Goal: Task Accomplishment & Management: Use online tool/utility

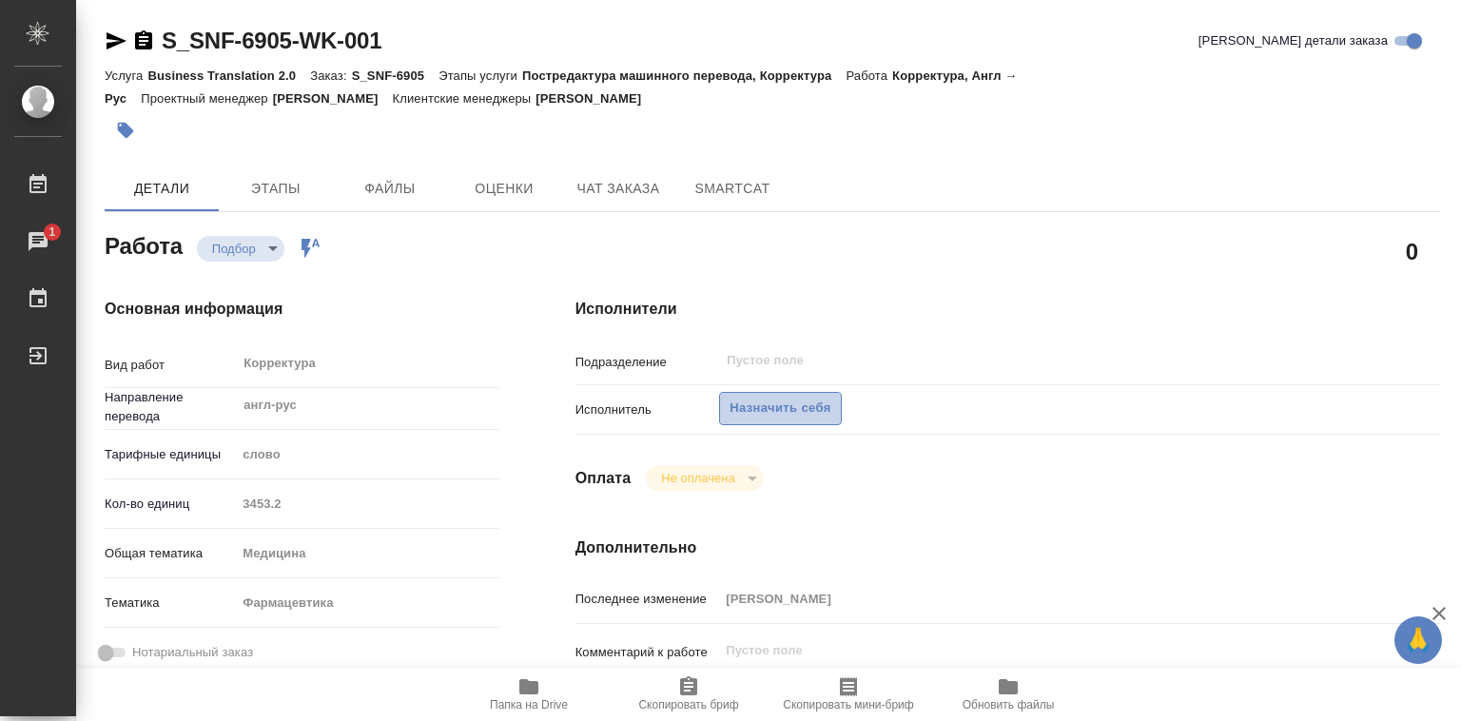
click at [746, 404] on span "Назначить себя" at bounding box center [780, 409] width 101 height 22
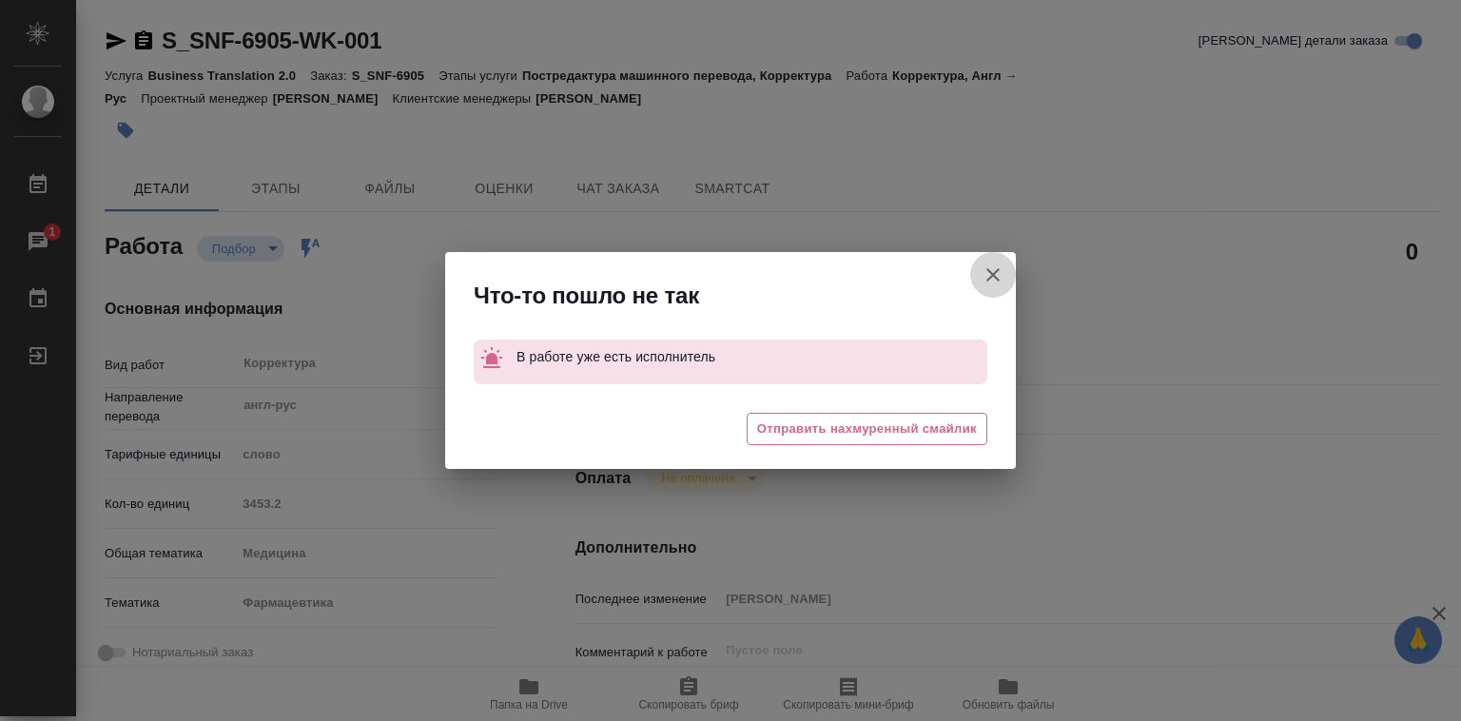
click at [1001, 278] on icon "button" at bounding box center [993, 275] width 23 height 23
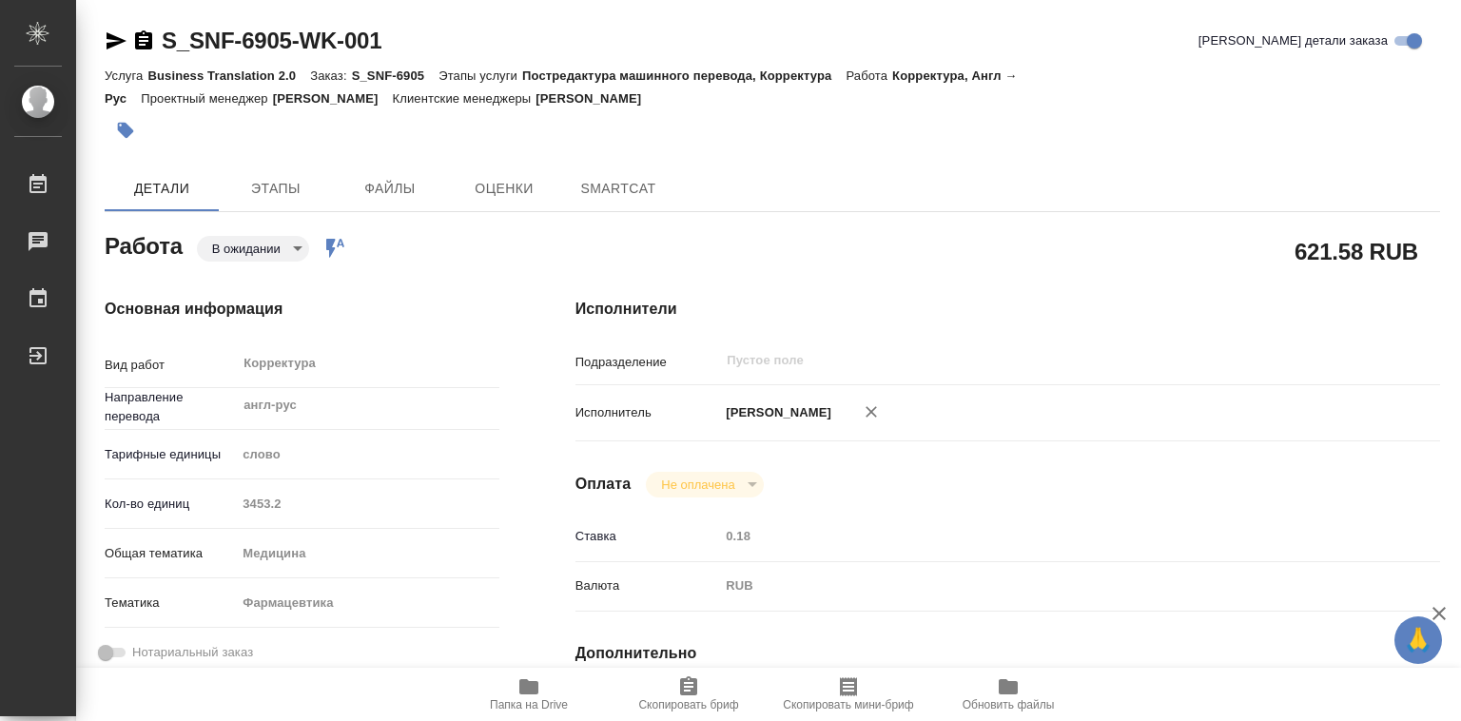
type textarea "x"
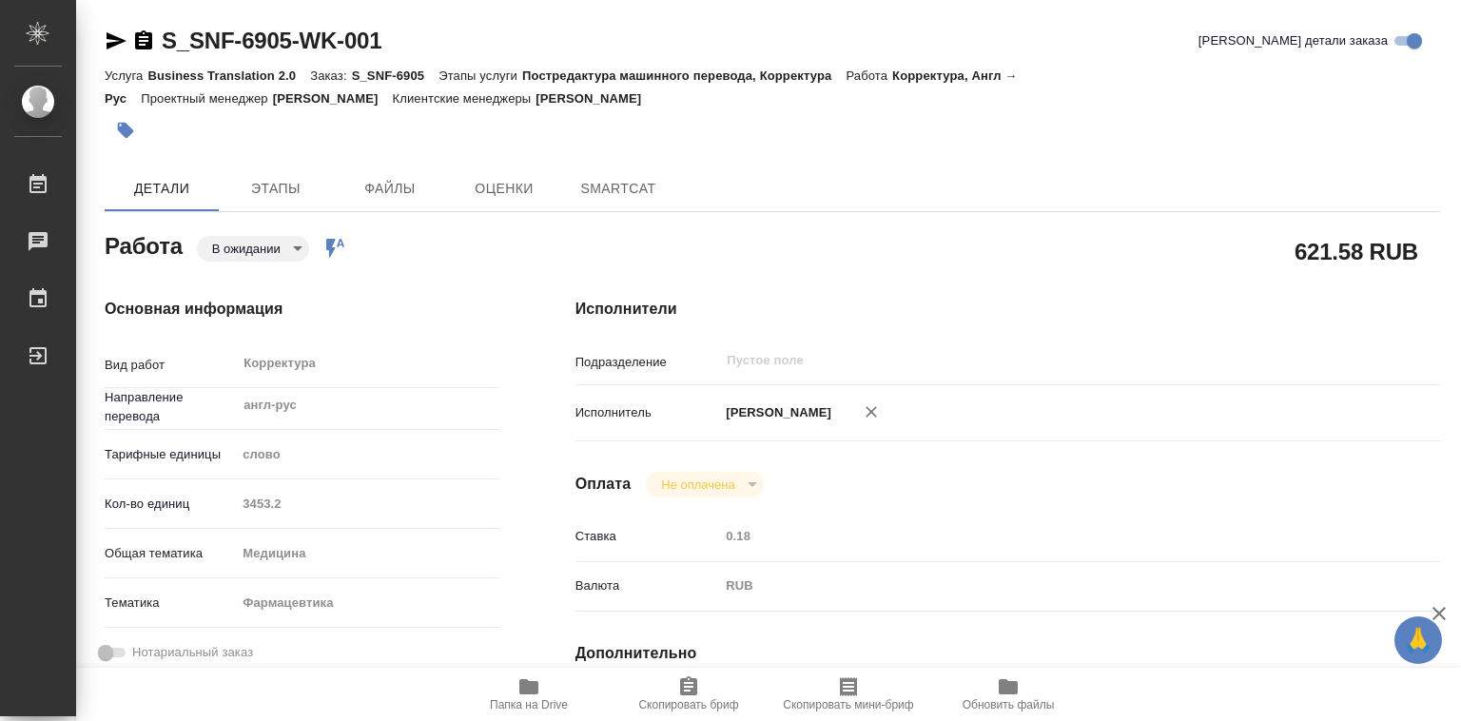
type textarea "x"
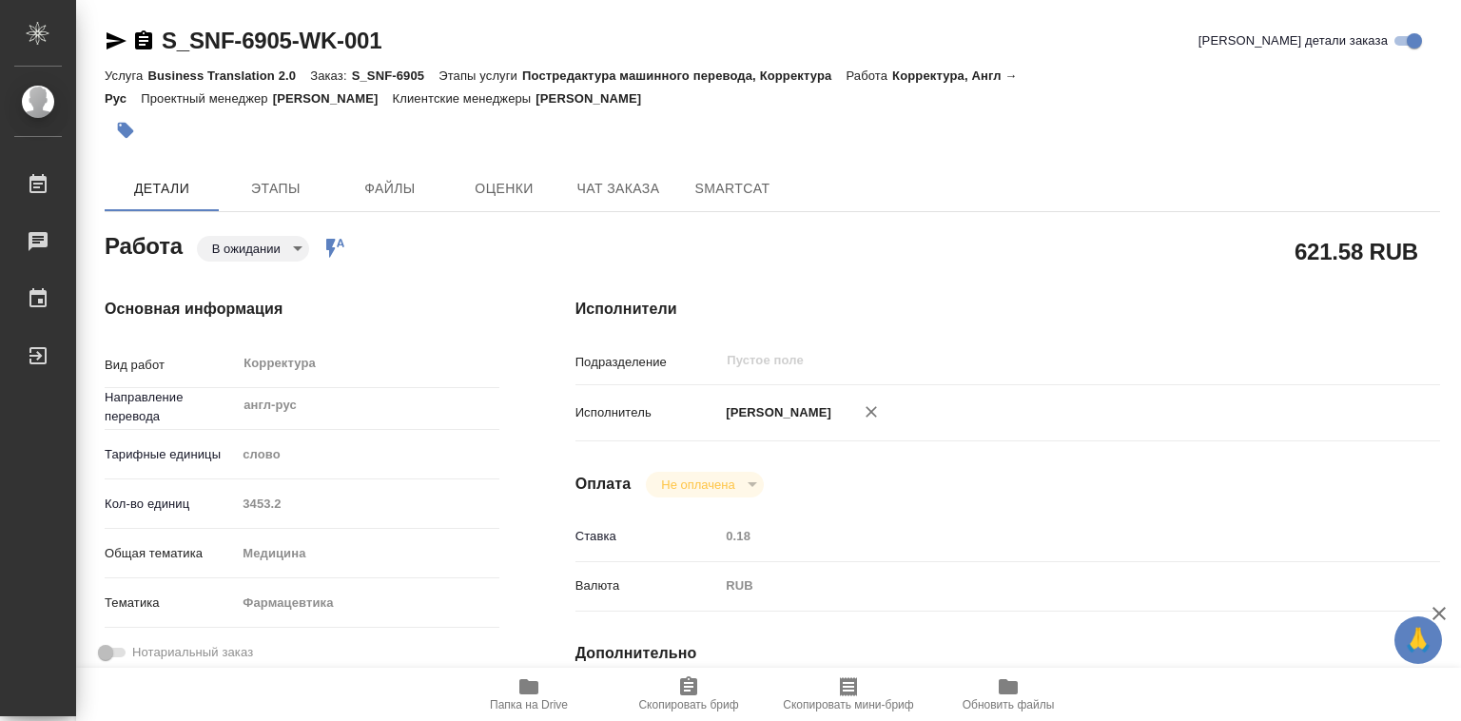
type textarea "x"
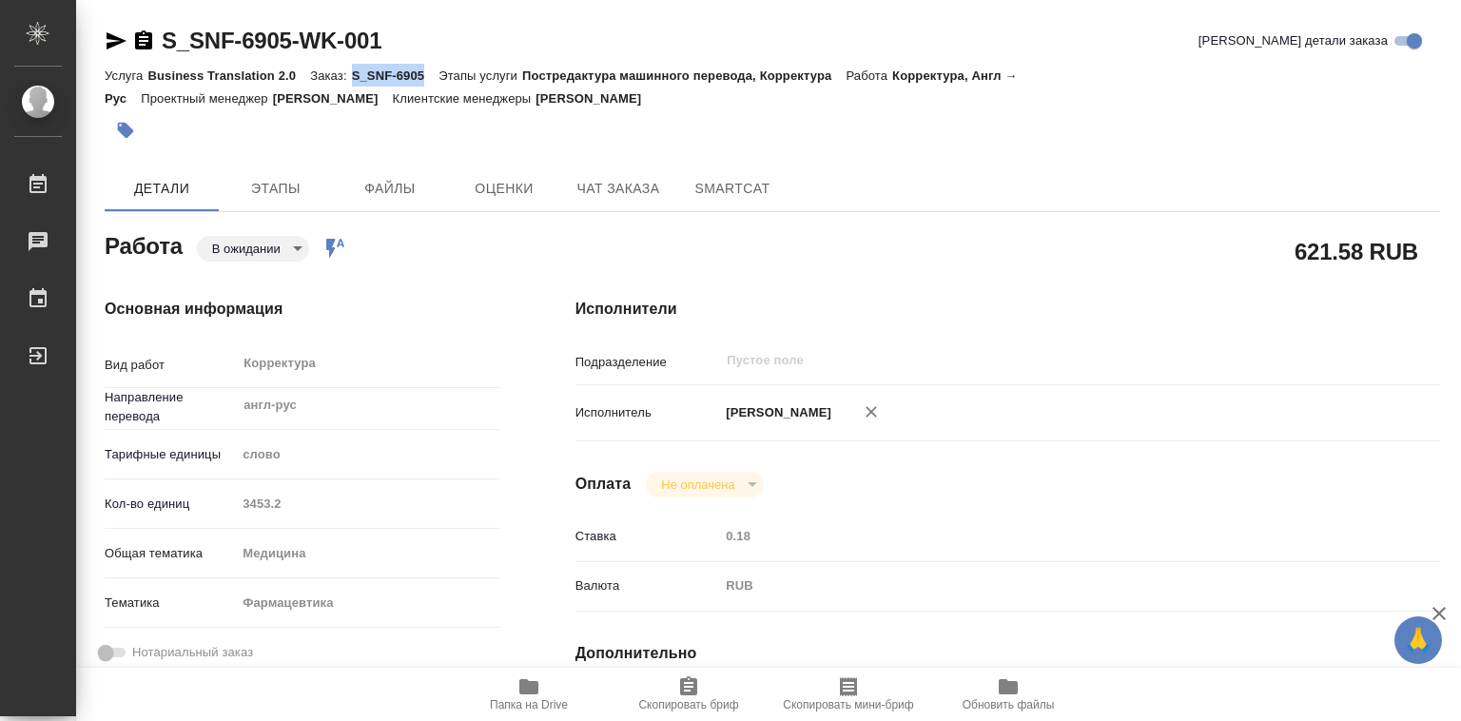
drag, startPoint x: 350, startPoint y: 72, endPoint x: 432, endPoint y: 75, distance: 81.9
click at [432, 75] on div "Услуга Business Translation 2.0 Заказ: S_SNF-6905 Этапы услуги Постредактура ма…" at bounding box center [773, 87] width 1336 height 46
type textarea "x"
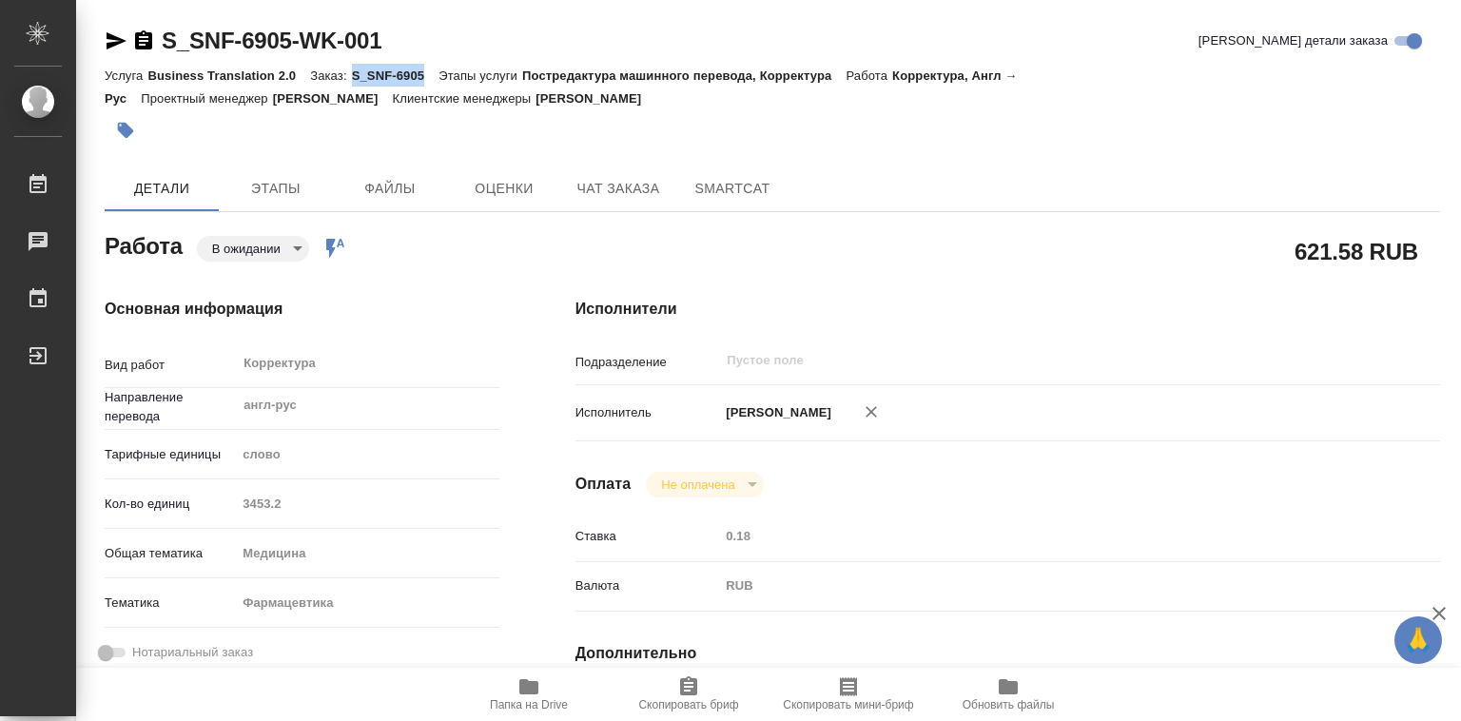
type textarea "x"
copy p "S_SNF-6905"
click at [523, 686] on icon "button" at bounding box center [529, 686] width 19 height 15
click at [385, 83] on div "Услуга Business Translation 2.0 Заказ: S_SNF-6905 Этапы услуги Постредактура ма…" at bounding box center [773, 87] width 1336 height 46
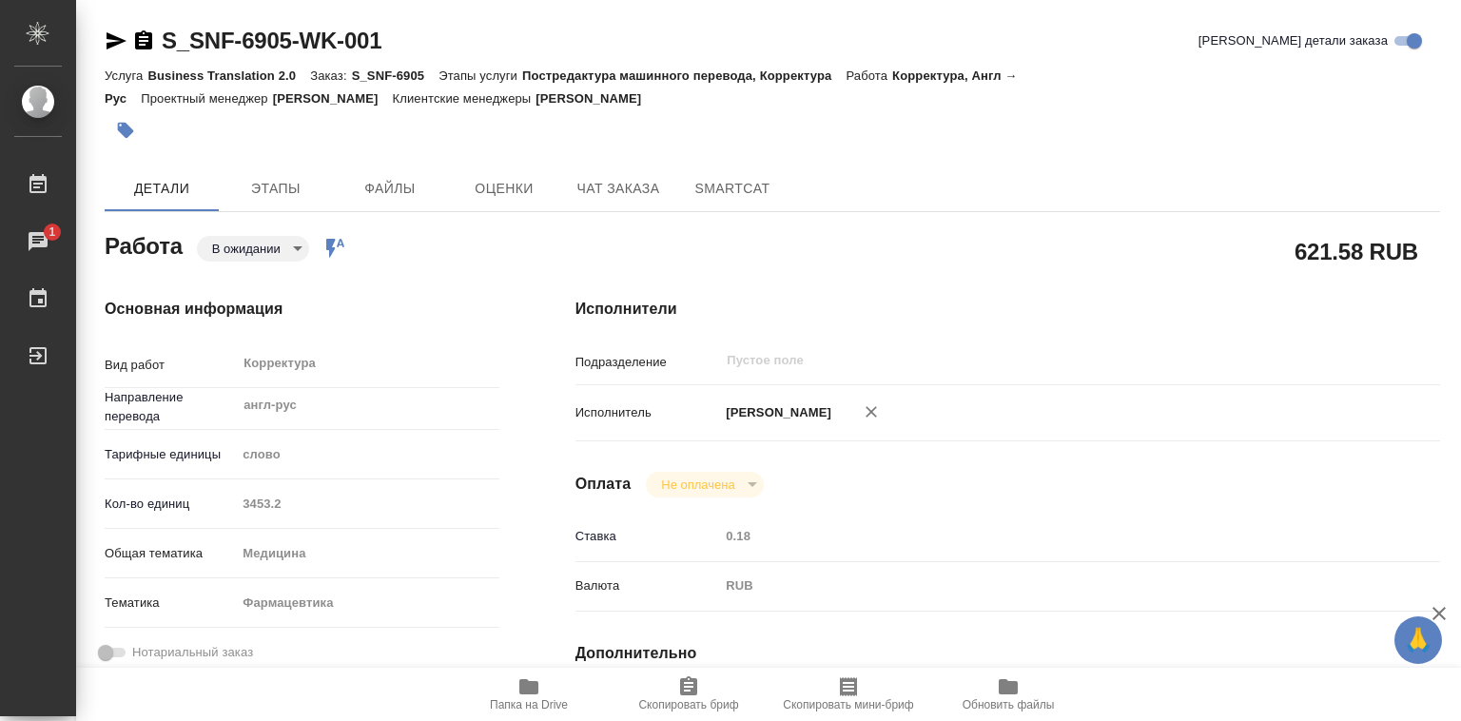
click at [350, 72] on p "Заказ:" at bounding box center [330, 76] width 41 height 14
drag, startPoint x: 352, startPoint y: 72, endPoint x: 425, endPoint y: 66, distance: 73.6
click at [425, 66] on div "Услуга Business Translation 2.0 Заказ: S_SNF-6905 Этапы услуги Постредактура ма…" at bounding box center [773, 87] width 1336 height 46
copy p "S_SNF-6905"
